Goal: Ask a question: Seek information or help from site administrators or community

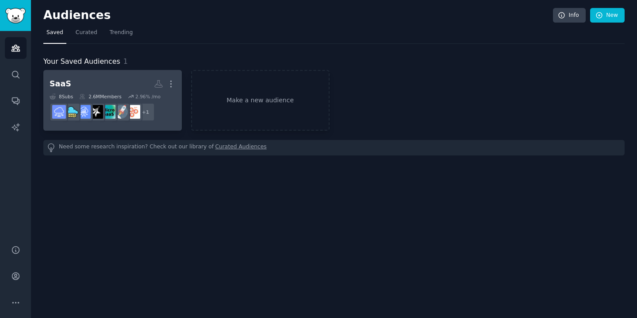
click at [119, 83] on h2 "SaaS More" at bounding box center [113, 83] width 126 height 15
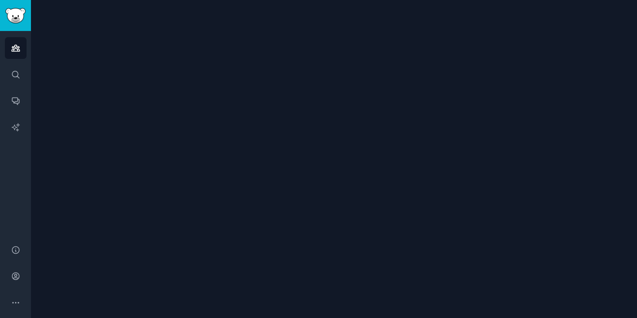
click at [119, 83] on div at bounding box center [334, 159] width 606 height 318
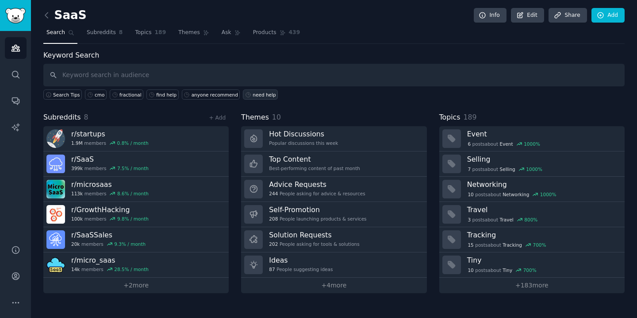
click at [254, 96] on div "need help" at bounding box center [264, 95] width 23 height 6
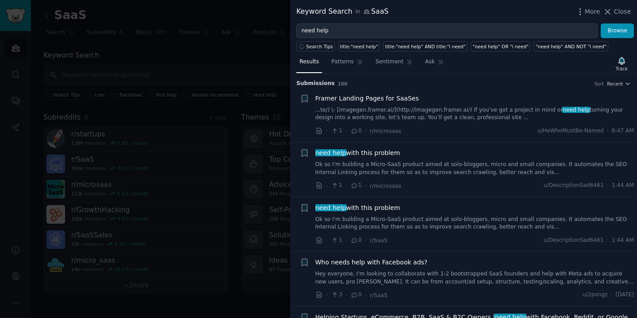
click at [363, 151] on span "need help with this problem" at bounding box center [358, 152] width 85 height 9
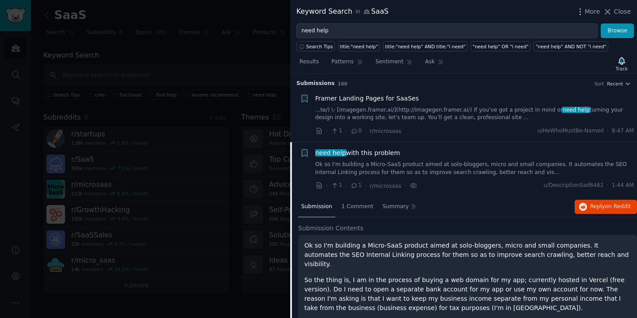
scroll to position [69, 0]
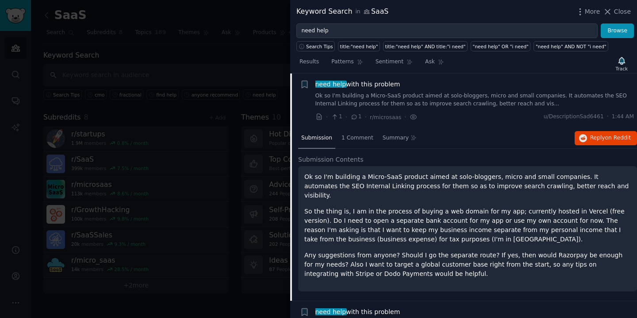
click at [404, 84] on div "need help with this problem" at bounding box center [475, 84] width 319 height 9
click at [375, 86] on span "need help with this problem" at bounding box center [358, 84] width 85 height 9
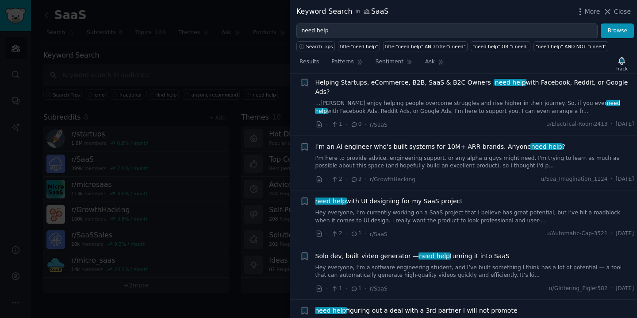
scroll to position [317, 0]
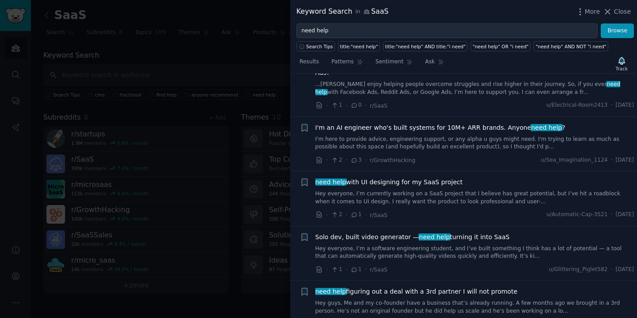
click at [383, 177] on span "need help with UI designing for my SaaS project" at bounding box center [389, 181] width 147 height 9
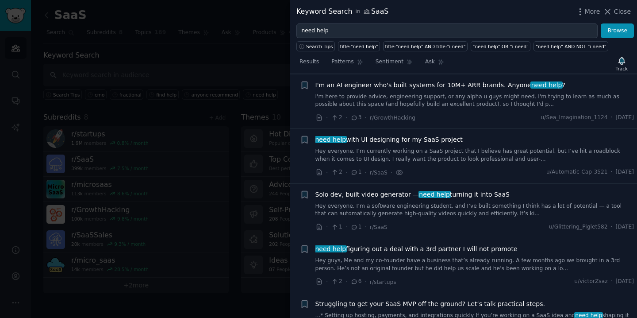
scroll to position [397, 0]
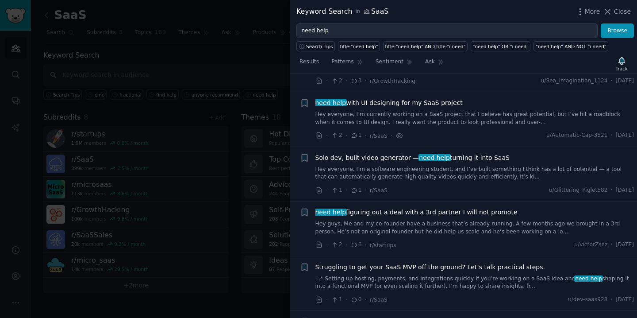
click at [408, 98] on span "need help with UI designing for my SaaS project" at bounding box center [389, 102] width 147 height 9
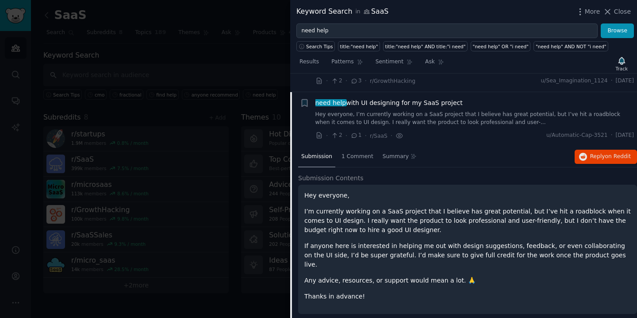
click at [401, 98] on span "need help with UI designing for my SaaS project" at bounding box center [389, 102] width 147 height 9
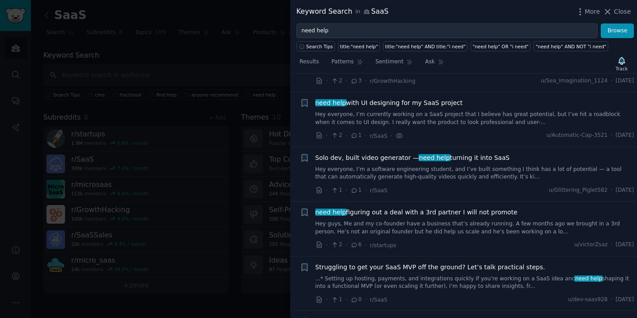
click at [428, 98] on span "need help with UI designing for my SaaS project" at bounding box center [389, 102] width 147 height 9
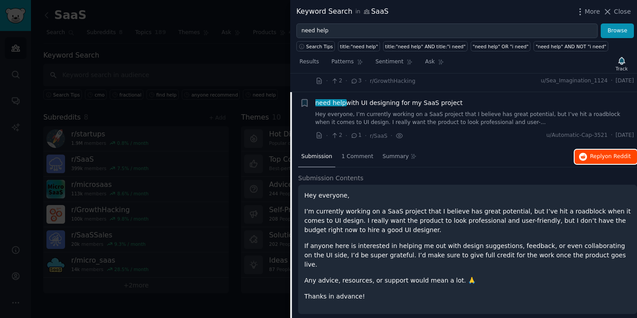
click at [596, 153] on span "Reply on Reddit" at bounding box center [610, 157] width 41 height 8
click at [409, 98] on span "need help with UI designing for my SaaS project" at bounding box center [389, 102] width 147 height 9
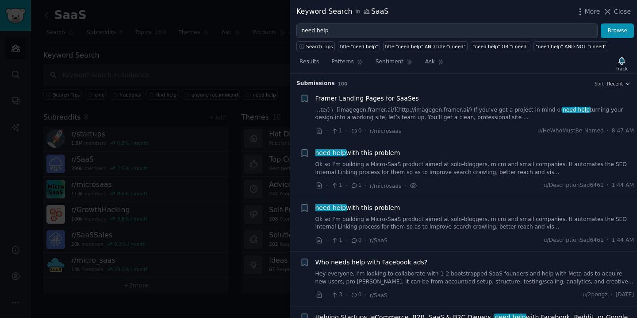
click at [253, 76] on div at bounding box center [318, 159] width 637 height 318
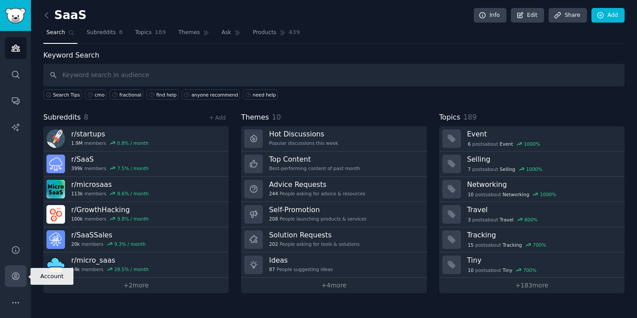
click at [15, 278] on icon "Sidebar" at bounding box center [15, 276] width 7 height 7
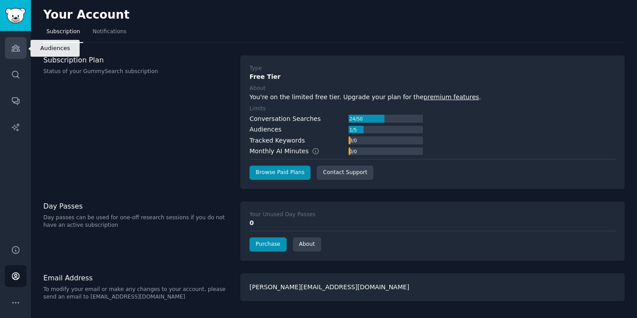
click at [16, 46] on icon "Sidebar" at bounding box center [16, 48] width 8 height 6
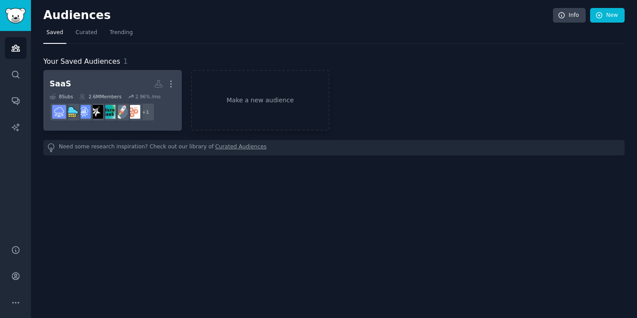
click at [105, 77] on h2 "SaaS More" at bounding box center [113, 83] width 126 height 15
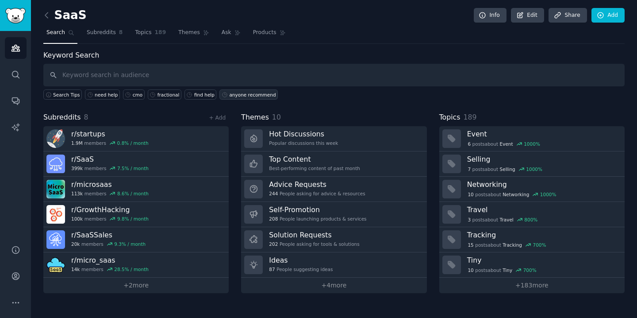
click at [246, 97] on link "anyone recommend" at bounding box center [249, 94] width 58 height 10
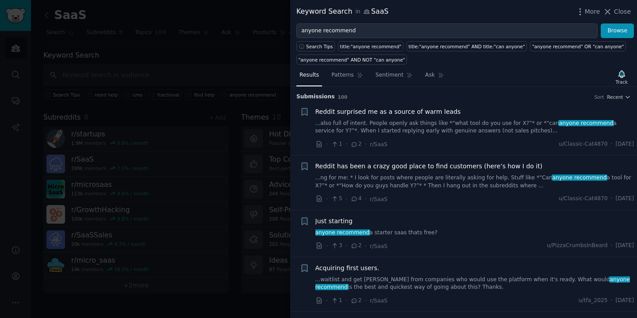
click at [246, 81] on div at bounding box center [318, 159] width 637 height 318
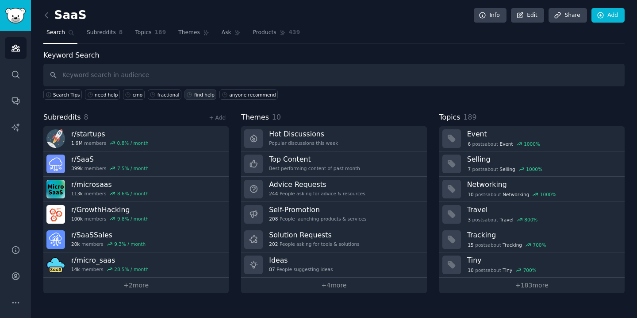
click at [200, 97] on div "find help" at bounding box center [204, 95] width 20 height 6
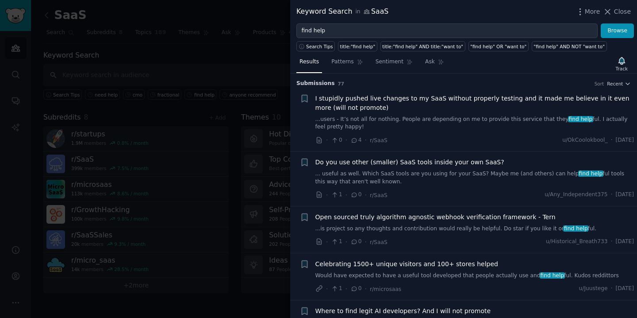
click at [274, 70] on div at bounding box center [318, 159] width 637 height 318
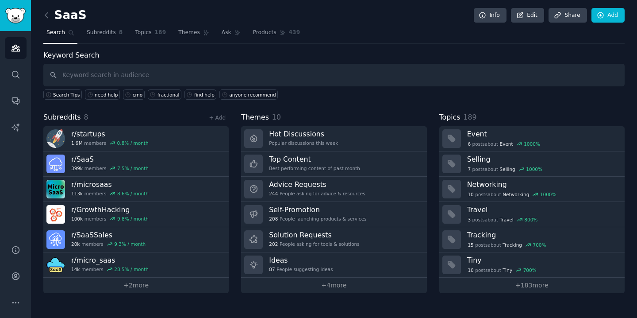
click at [242, 60] on div "Keyword Search Search Tips need help cmo fractional find help anyone recommend" at bounding box center [334, 75] width 582 height 50
click at [529, 15] on link "Edit" at bounding box center [527, 15] width 33 height 15
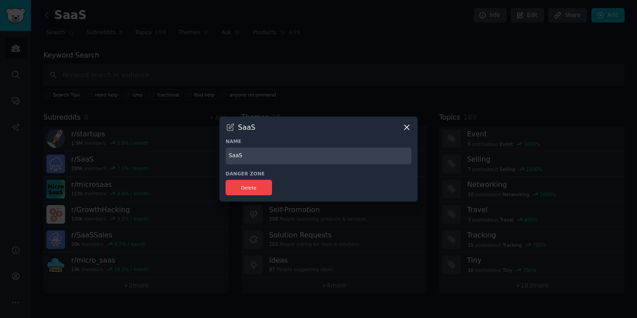
click at [407, 126] on icon at bounding box center [407, 127] width 5 height 5
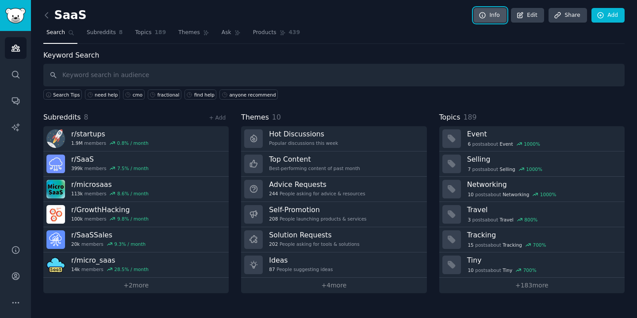
click at [493, 18] on link "Info" at bounding box center [490, 15] width 33 height 15
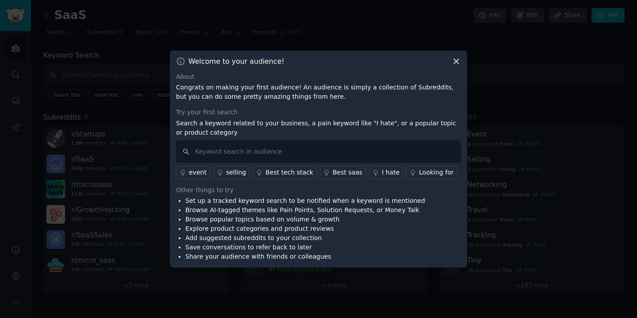
click at [457, 60] on icon at bounding box center [456, 61] width 5 height 5
